Goal: Find specific page/section: Find specific page/section

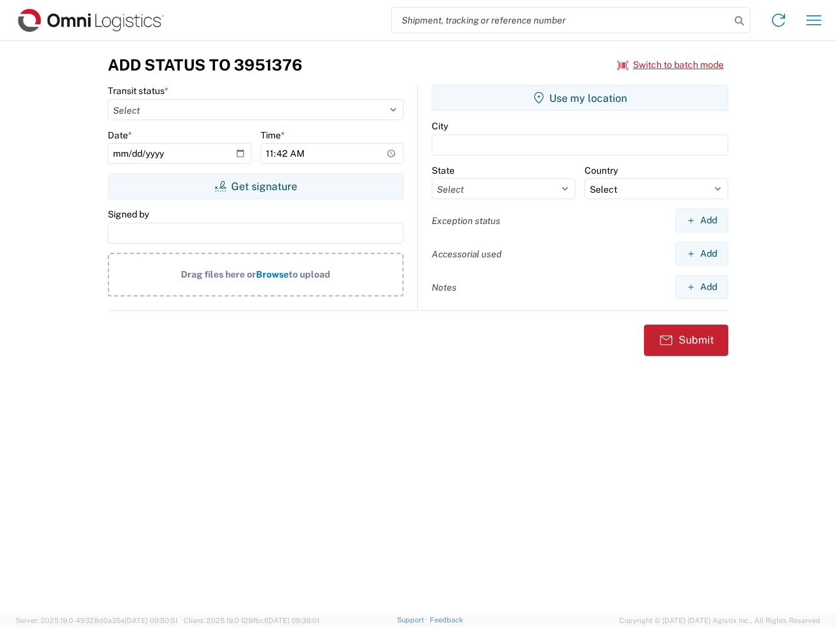
click at [561, 20] on input "search" at bounding box center [561, 20] width 338 height 25
click at [739, 21] on icon at bounding box center [739, 21] width 18 height 18
click at [778, 20] on icon at bounding box center [778, 20] width 21 height 21
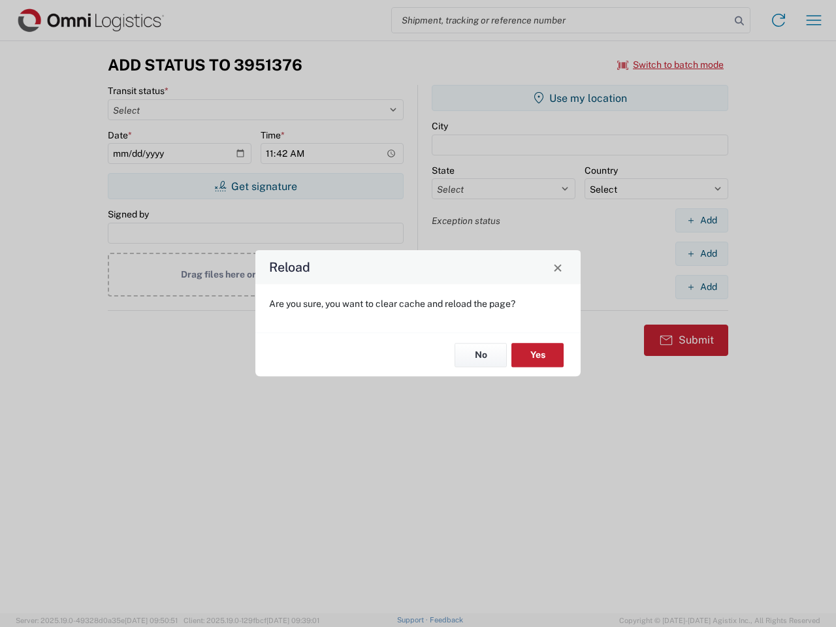
click at [813, 20] on div "Reload Are you sure, you want to clear cache and reload the page? No Yes" at bounding box center [418, 313] width 836 height 627
click at [670, 65] on div "Reload Are you sure, you want to clear cache and reload the page? No Yes" at bounding box center [418, 313] width 836 height 627
click at [255, 186] on div "Reload Are you sure, you want to clear cache and reload the page? No Yes" at bounding box center [418, 313] width 836 height 627
click at [580, 98] on div "Reload Are you sure, you want to clear cache and reload the page? No Yes" at bounding box center [418, 313] width 836 height 627
click at [701, 220] on div "Reload Are you sure, you want to clear cache and reload the page? No Yes" at bounding box center [418, 313] width 836 height 627
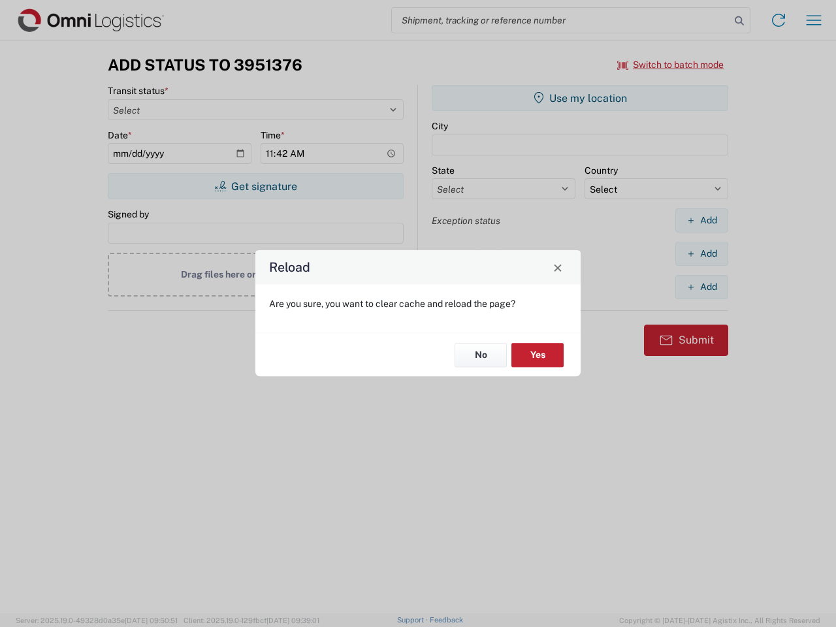
click at [701, 253] on div "Reload Are you sure, you want to clear cache and reload the page? No Yes" at bounding box center [418, 313] width 836 height 627
click at [701, 287] on div "Reload Are you sure, you want to clear cache and reload the page? No Yes" at bounding box center [418, 313] width 836 height 627
